Goal: Check status: Check status

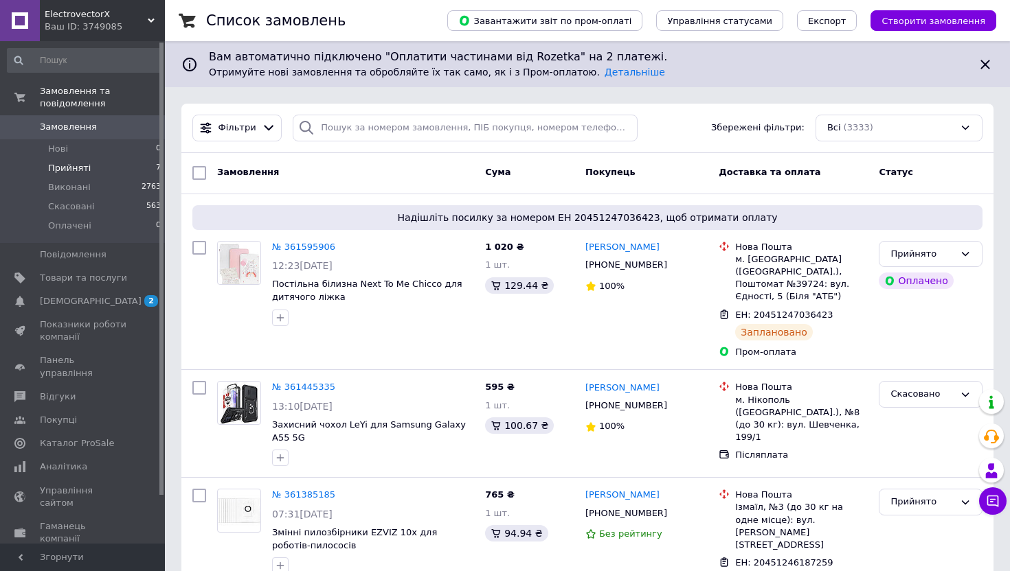
click at [74, 169] on span "Прийняті" at bounding box center [69, 168] width 43 height 12
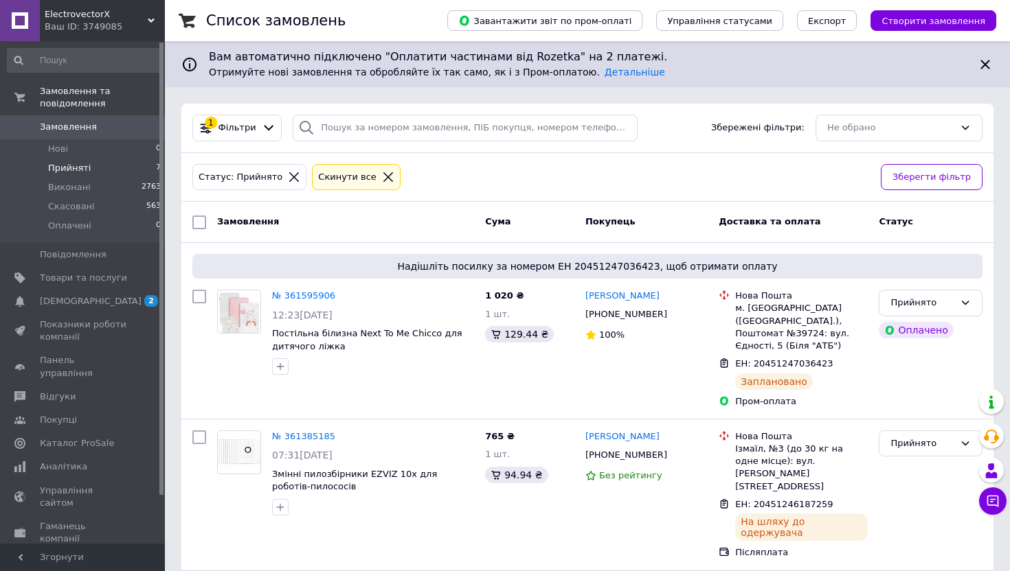
click at [382, 175] on icon at bounding box center [388, 177] width 12 height 12
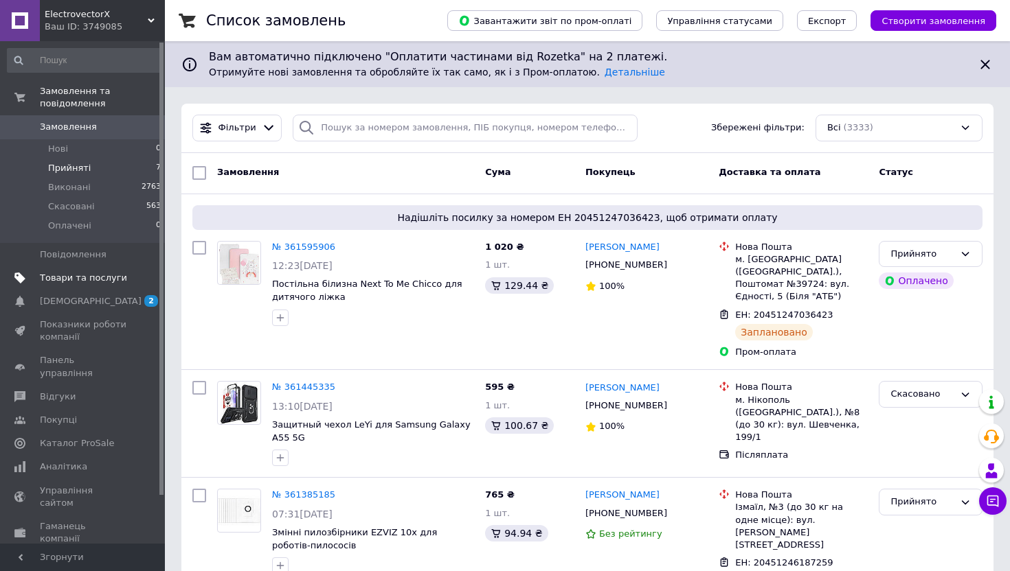
click at [98, 277] on span "Товари та послуги" at bounding box center [83, 278] width 87 height 12
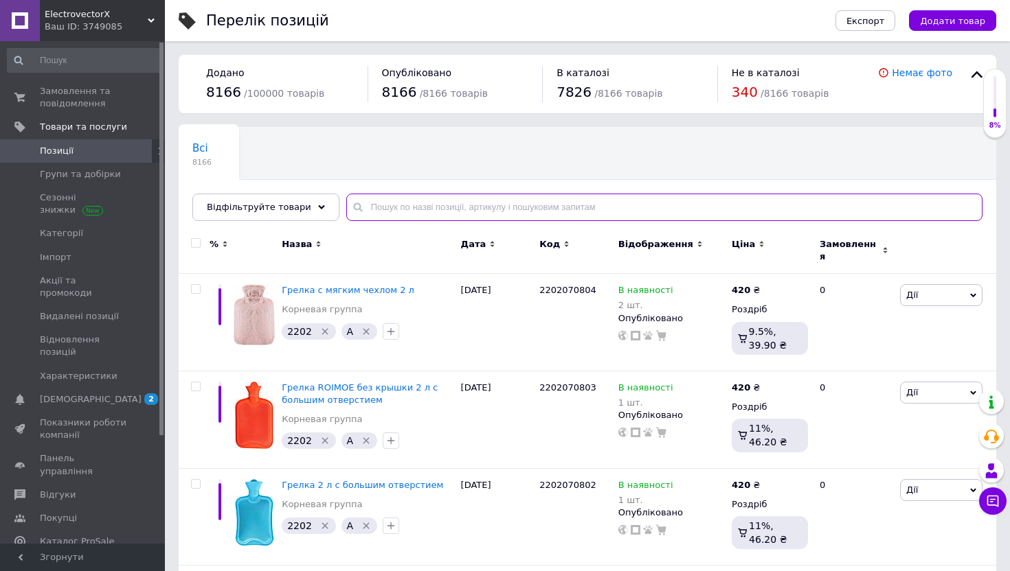
click at [402, 211] on input "text" at bounding box center [664, 207] width 636 height 27
paste input "01282007"
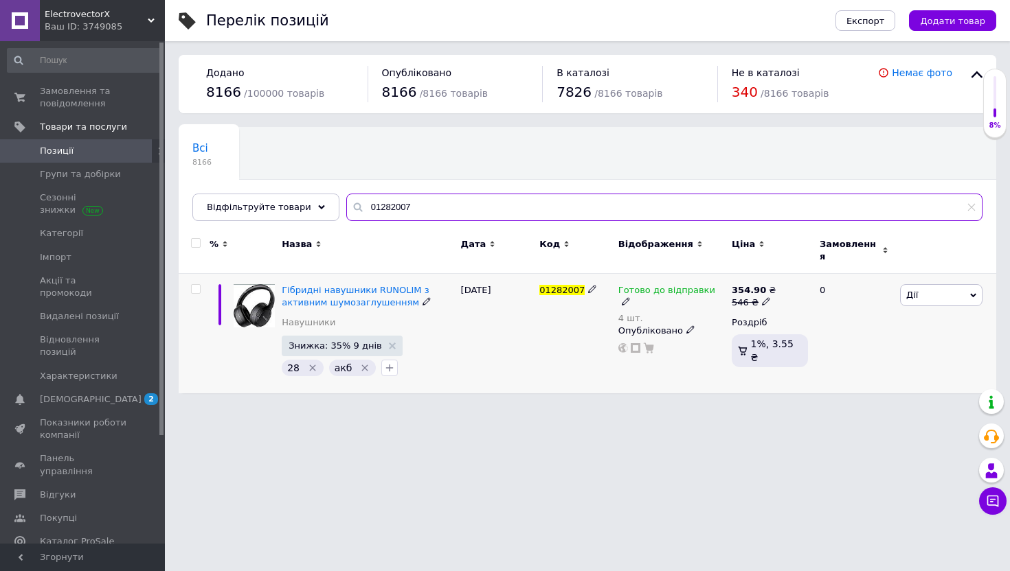
type input "01282007"
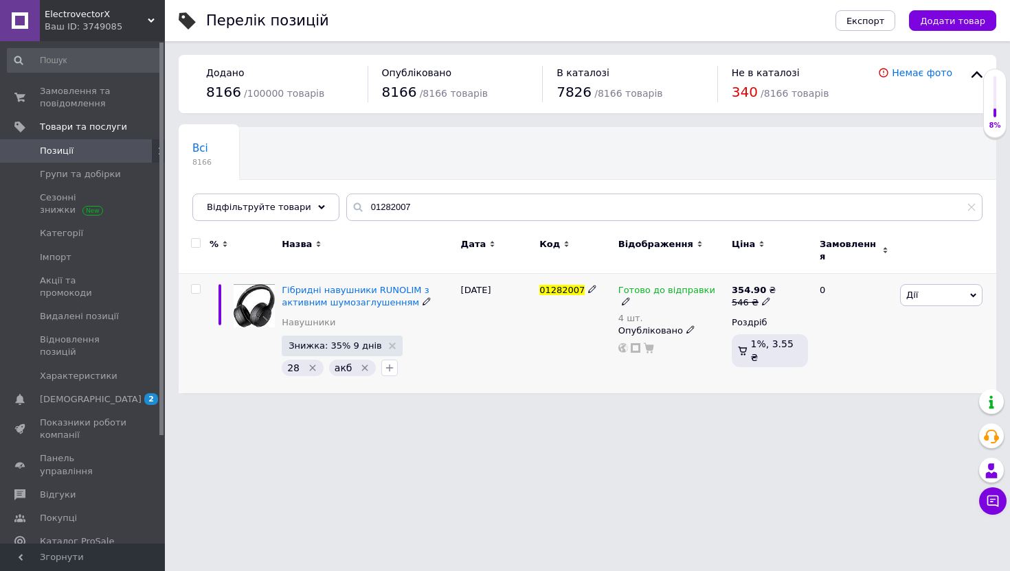
click at [688, 285] on span "Готово до відправки" at bounding box center [666, 292] width 97 height 14
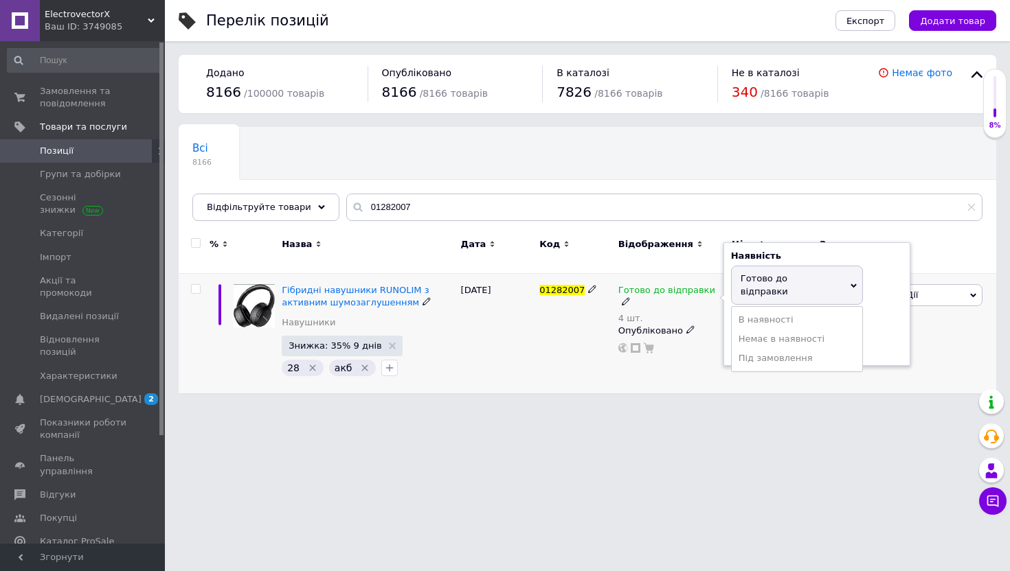
click at [759, 274] on span "Готово до відправки" at bounding box center [763, 284] width 47 height 23
click at [763, 331] on input "4" at bounding box center [783, 344] width 104 height 27
type input "4"
type input "3"
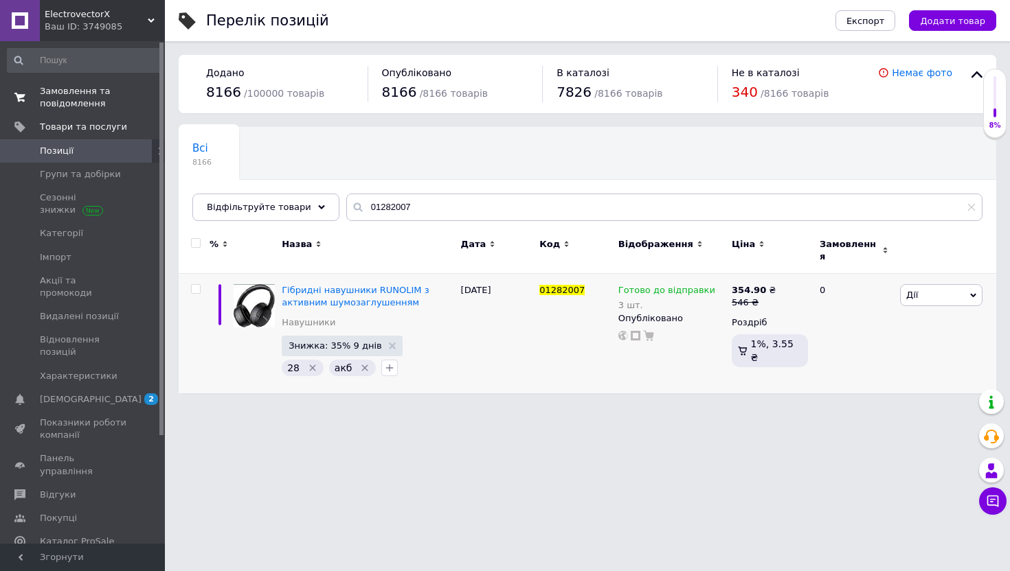
click at [52, 100] on span "Замовлення та повідомлення" at bounding box center [83, 97] width 87 height 25
